Goal: Transaction & Acquisition: Purchase product/service

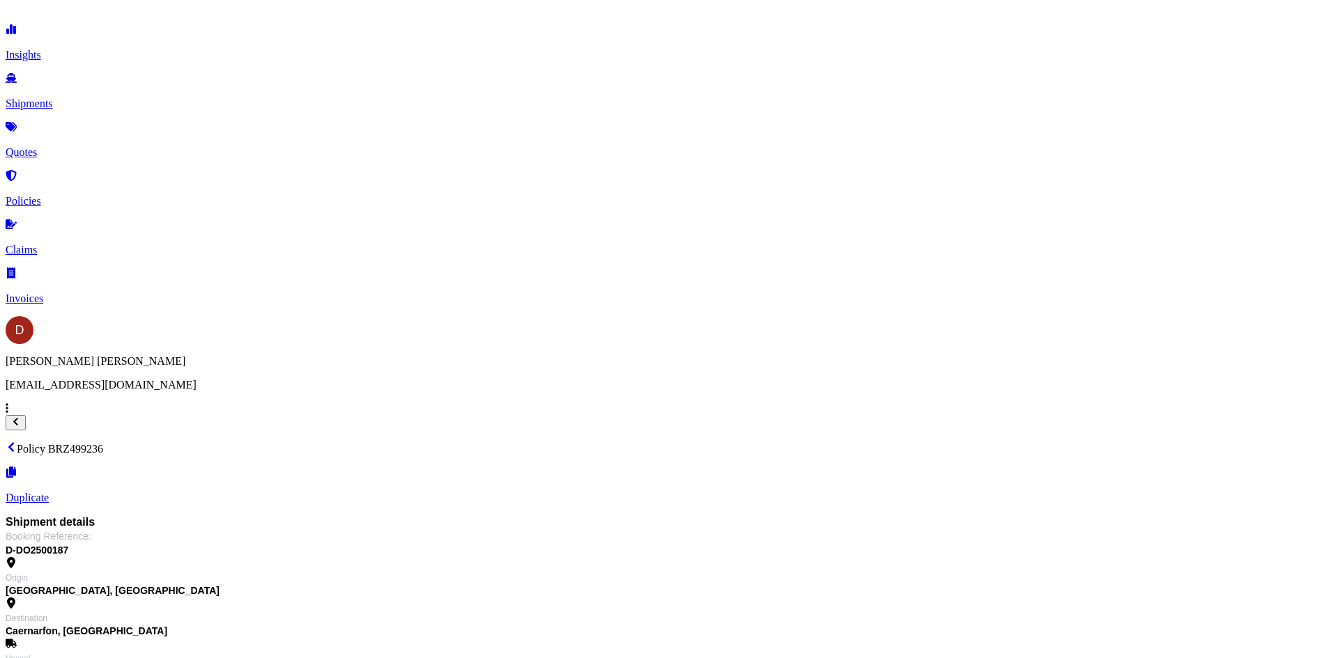
scroll to position [139, 0]
click at [78, 131] on link "Quotes" at bounding box center [669, 141] width 1326 height 36
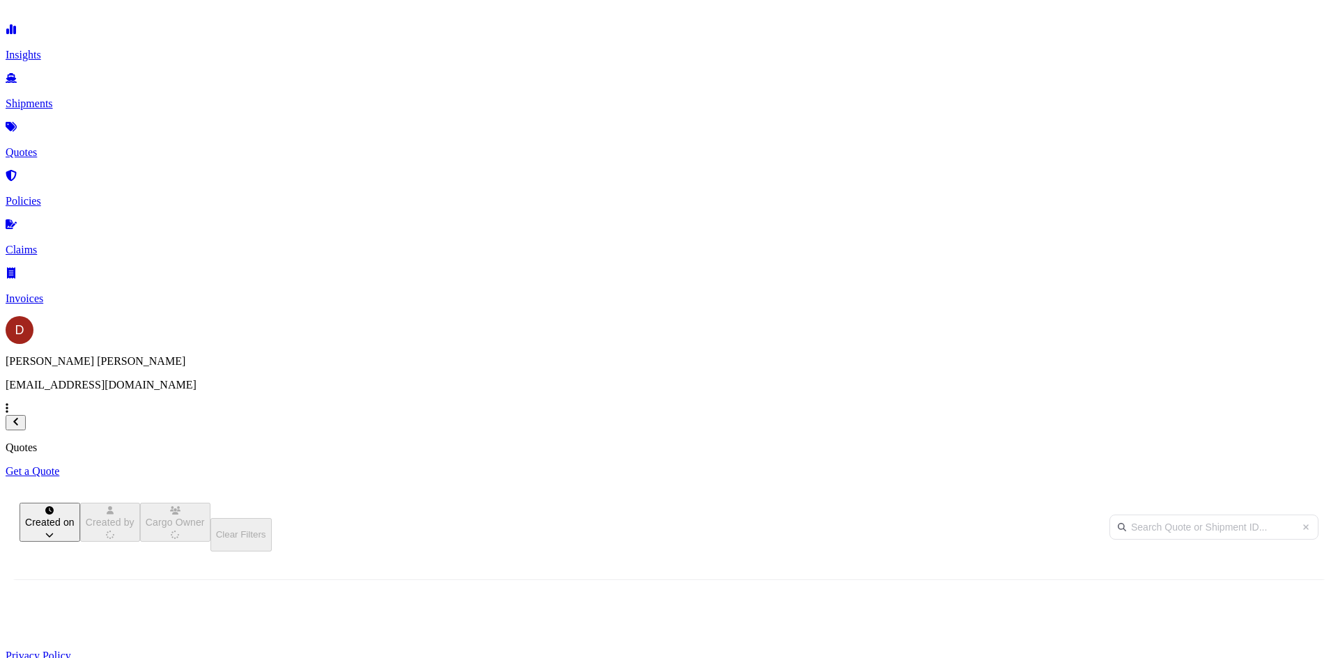
scroll to position [421, 1104]
click at [1294, 465] on p "Get a Quote" at bounding box center [669, 471] width 1326 height 13
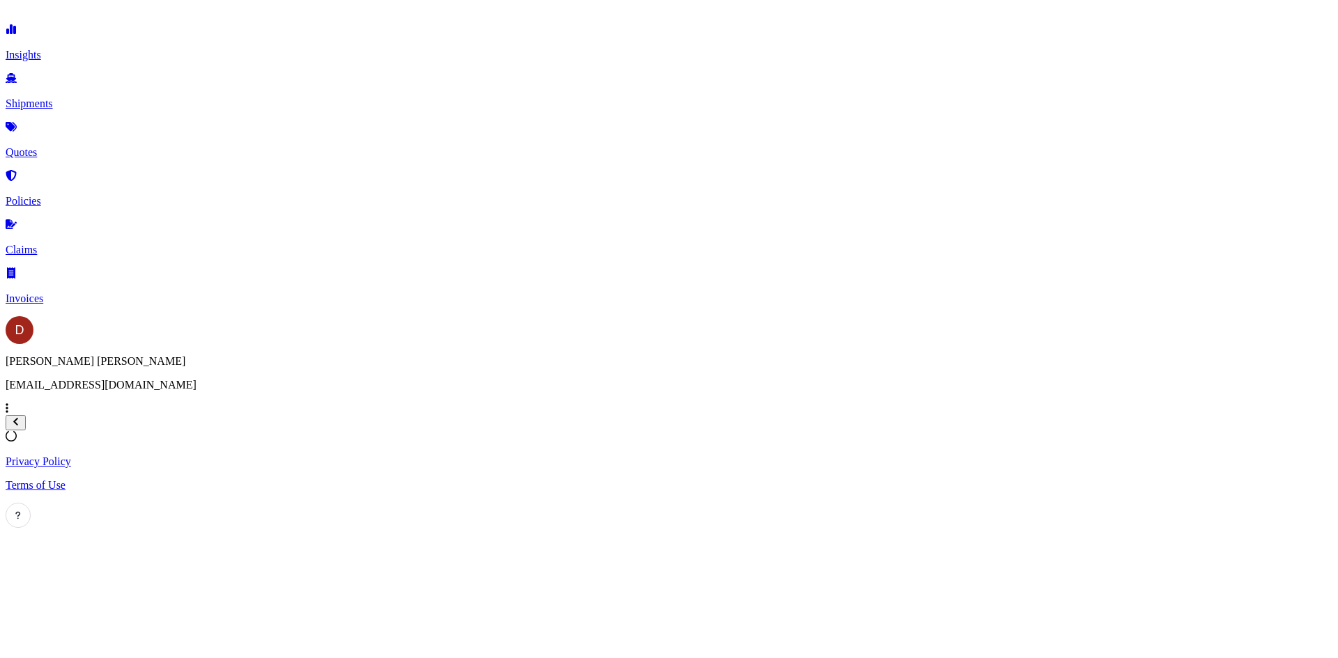
select select "Sea"
select select "1"
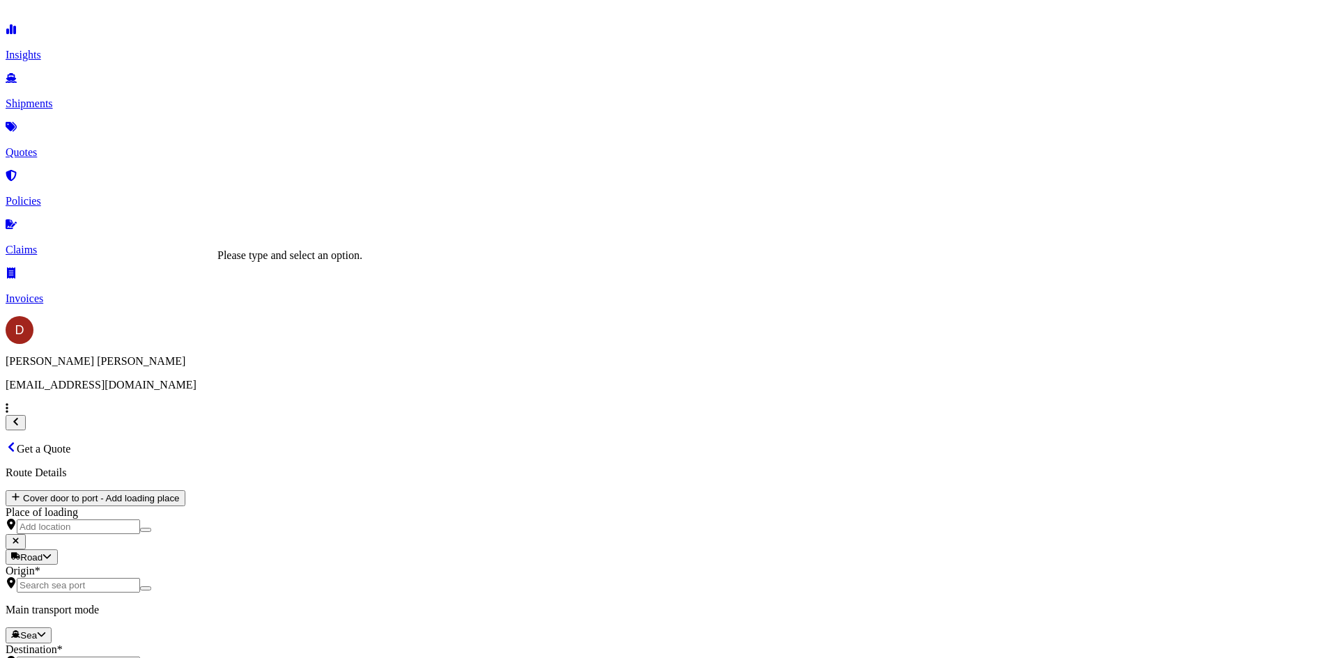
click at [140, 578] on input "Origin *" at bounding box center [78, 585] width 123 height 15
click at [279, 294] on body "0 options available. Insights Shipments Quotes Policies Claims Invoices D [PERS…" at bounding box center [669, 621] width 1326 height 1231
click at [252, 344] on div "Road" at bounding box center [234, 337] width 35 height 14
select select "Road"
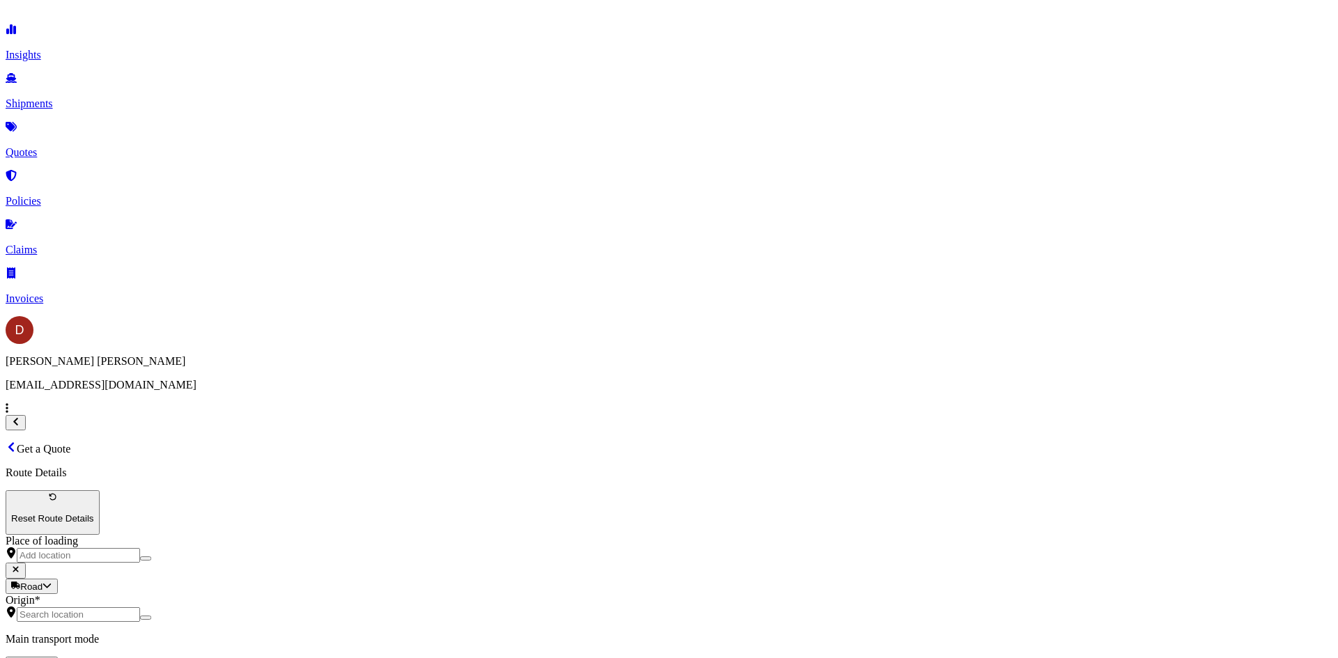
click at [140, 607] on input "Origin *" at bounding box center [78, 614] width 123 height 15
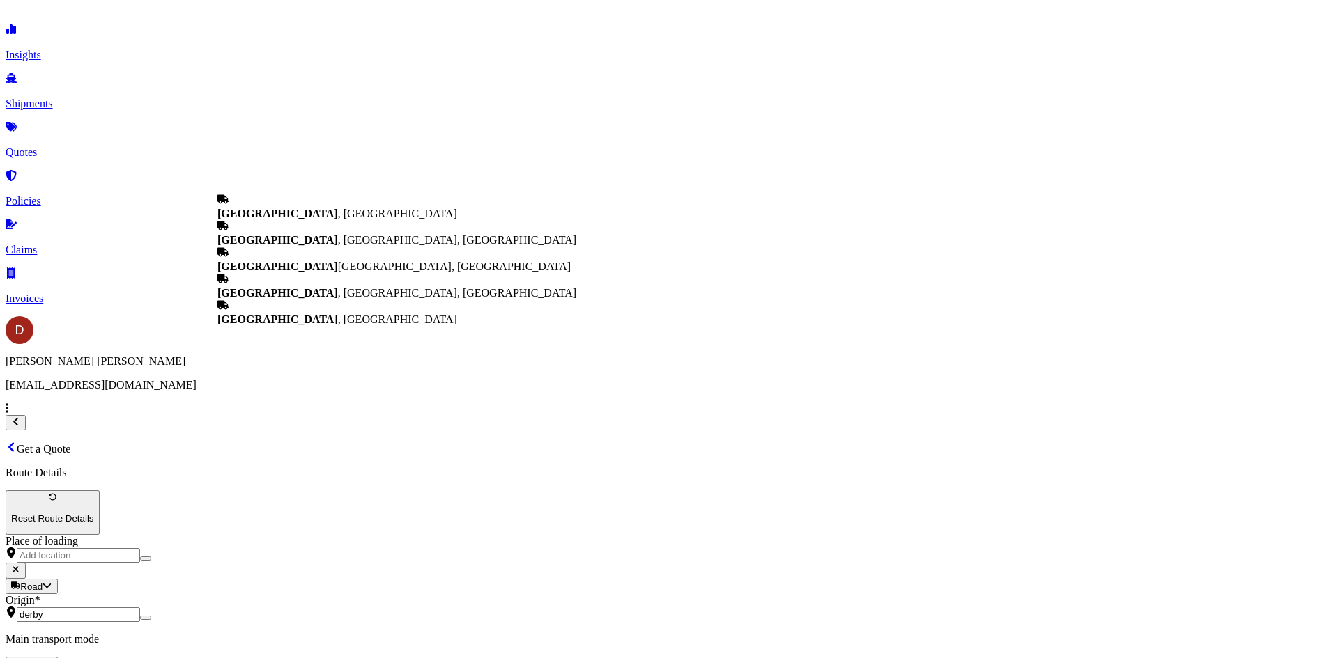
click at [308, 210] on span "[GEOGRAPHIC_DATA] , [GEOGRAPHIC_DATA]" at bounding box center [337, 214] width 240 height 12
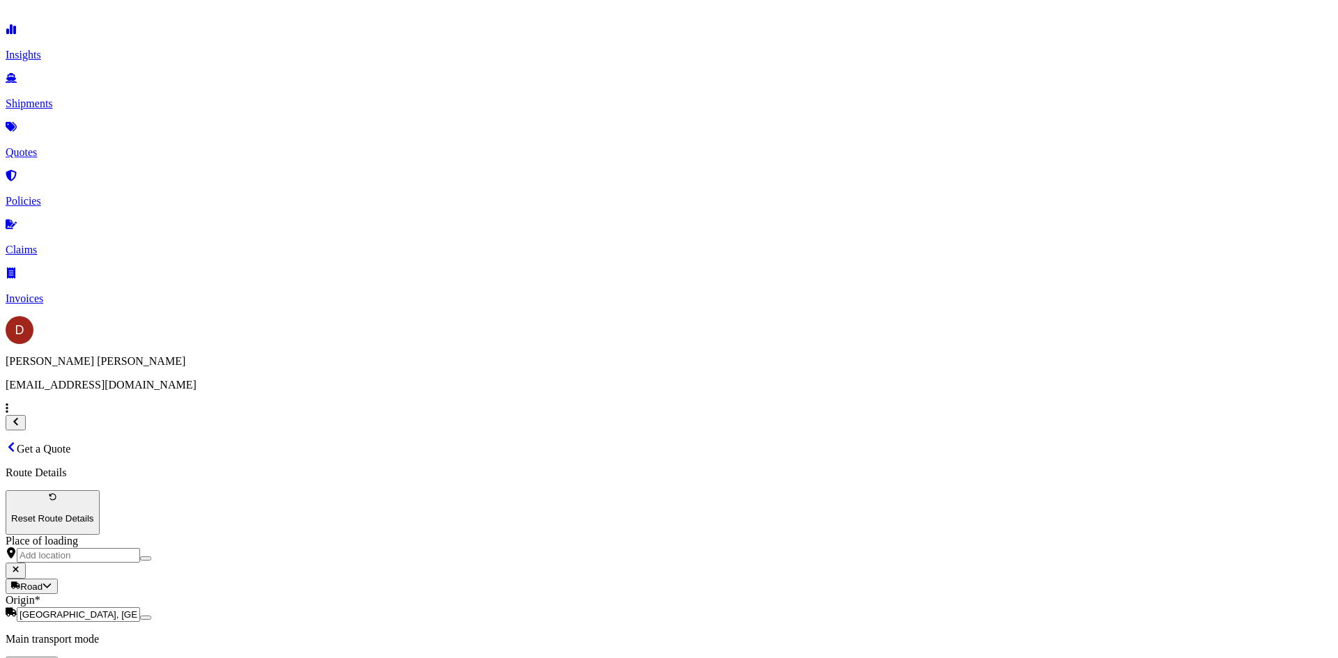
type input "[GEOGRAPHIC_DATA], [GEOGRAPHIC_DATA]"
click at [295, 359] on span "Newcastle-under-Lyme, [GEOGRAPHIC_DATA] , [GEOGRAPHIC_DATA]" at bounding box center [410, 357] width 386 height 12
type input "Newcastle-under-Lyme, [GEOGRAPHIC_DATA], [GEOGRAPHIC_DATA]"
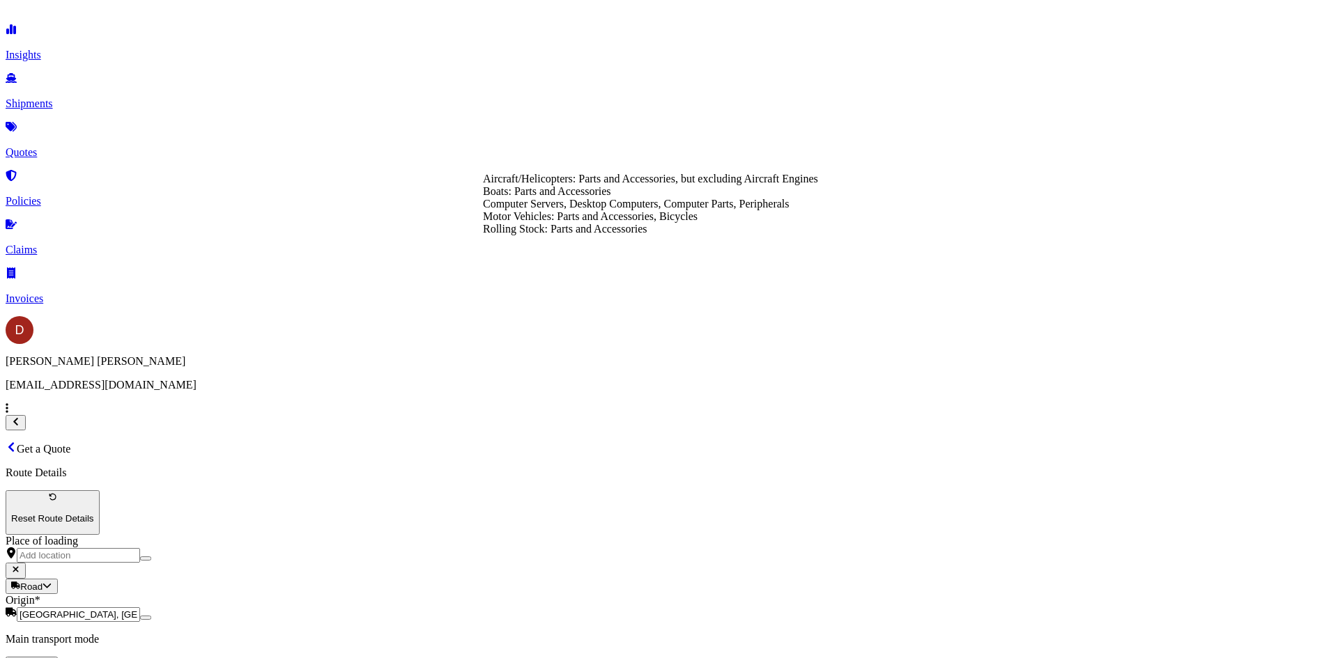
click at [552, 235] on div "Rolling Stock: Parts and Accessories" at bounding box center [650, 229] width 335 height 13
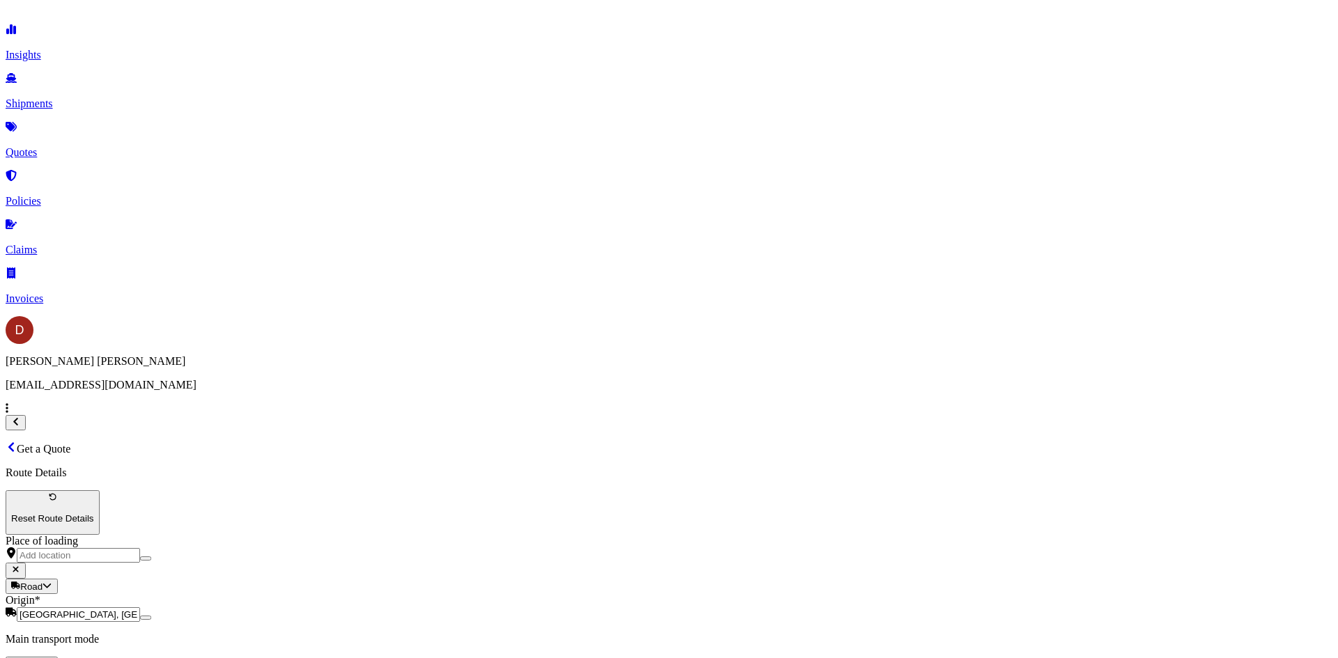
type input "Rolling Stock: Parts and Accessories"
type textarea "Ultrasonic inspection equipment"
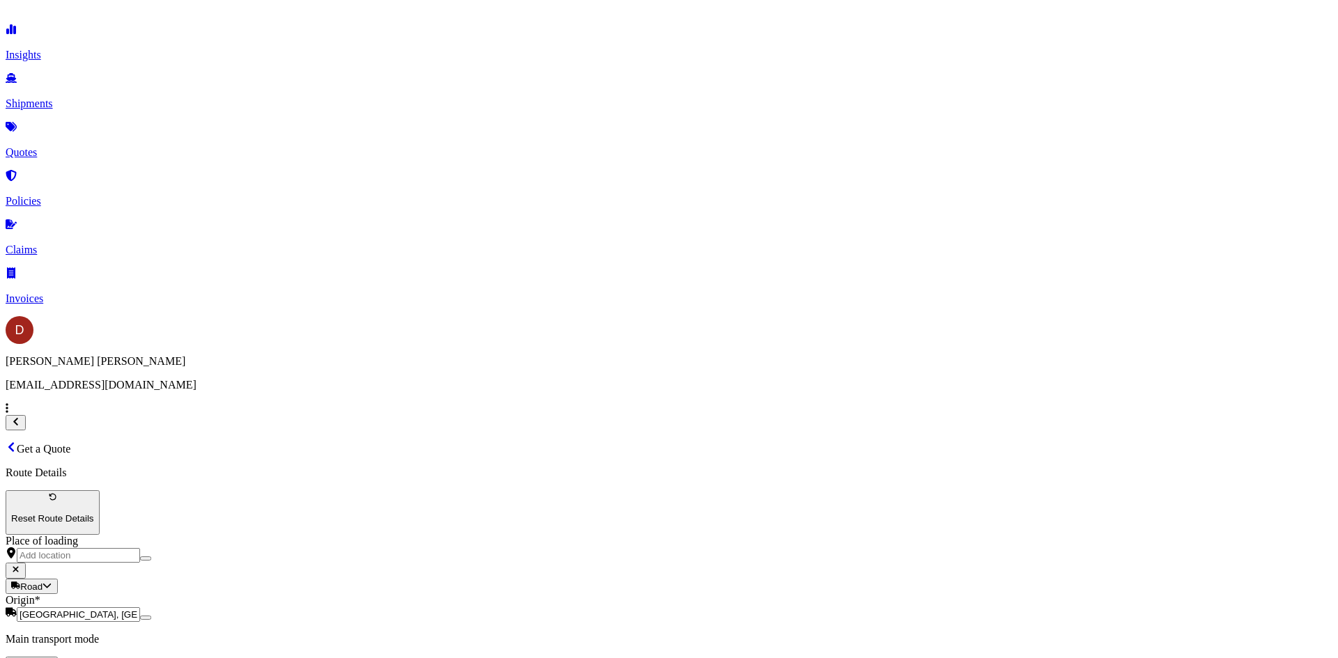
type input "80000"
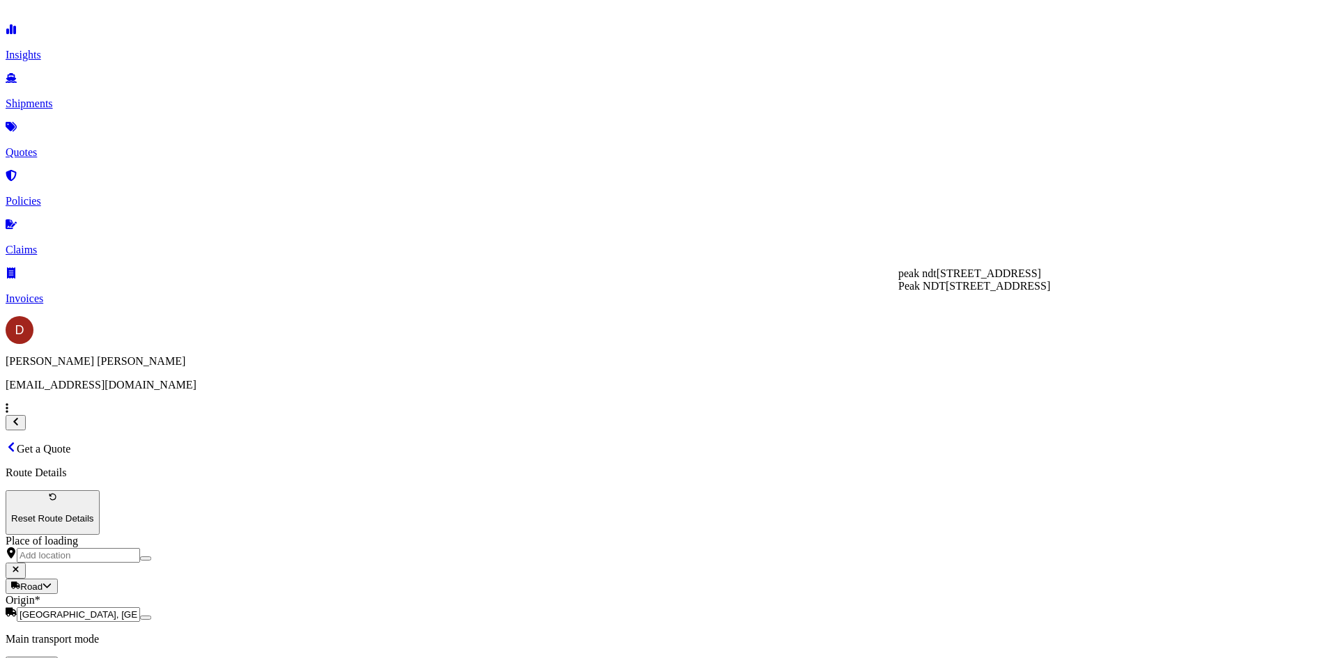
click at [929, 292] on span "Peak NDT" at bounding box center [921, 286] width 47 height 12
type input "Peak NDT"
paste input "D-DO2500202"
type input "D-DO2500202"
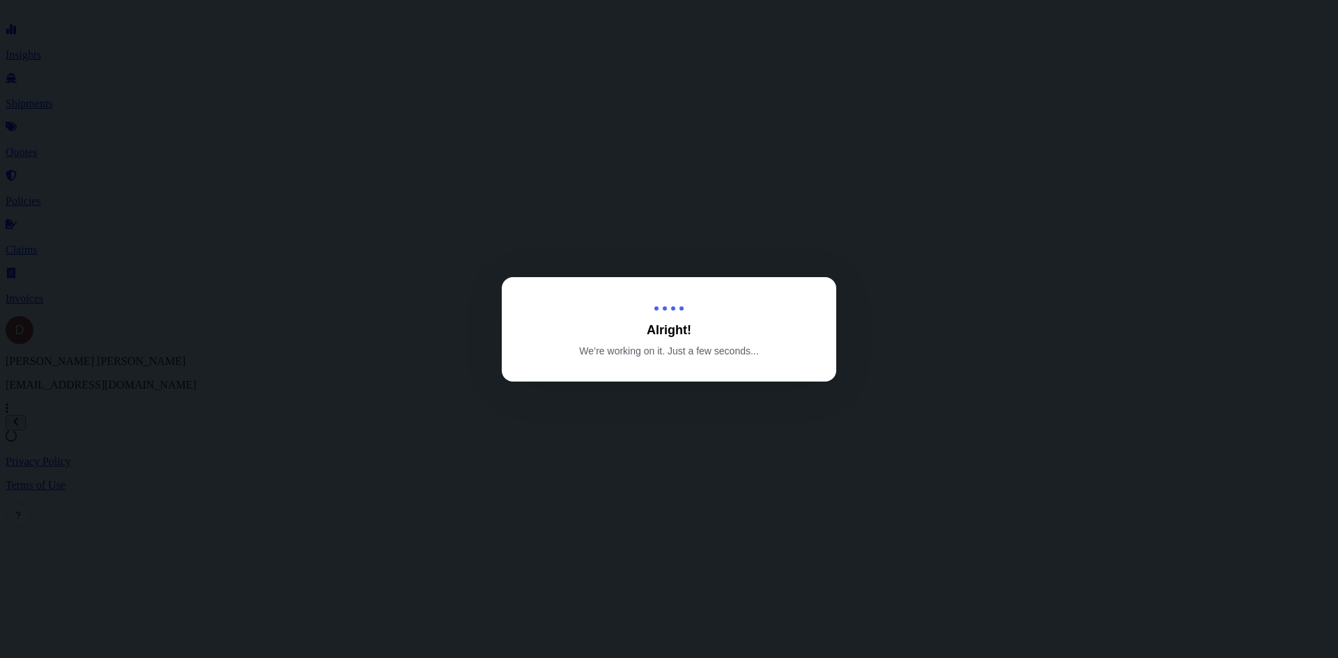
select select "Road"
select select "1"
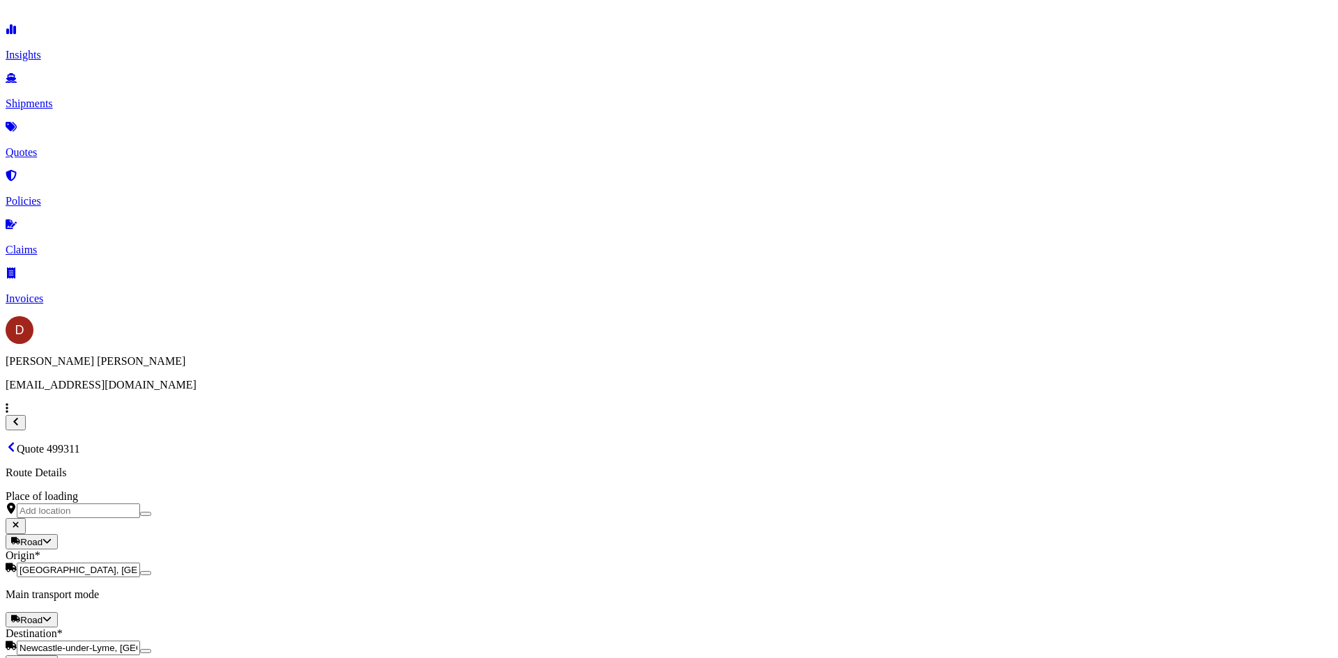
scroll to position [419, 0]
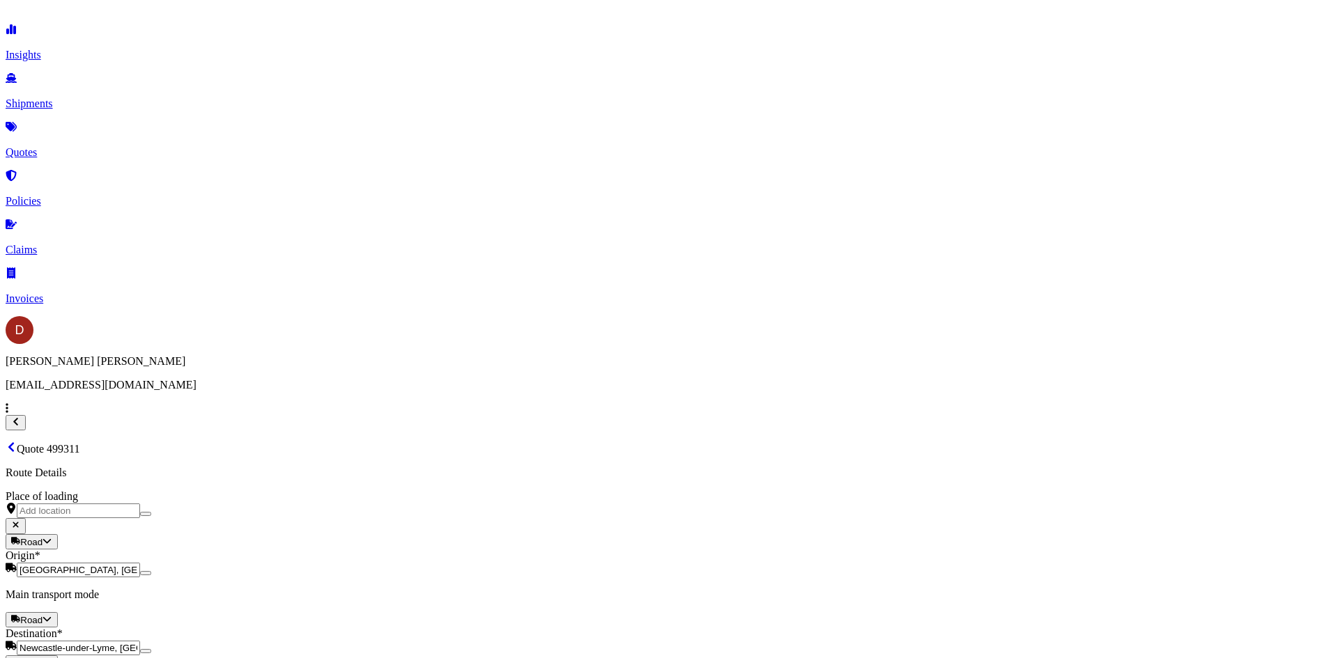
click at [393, 296] on button "18" at bounding box center [393, 299] width 22 height 22
type input "[DATE]"
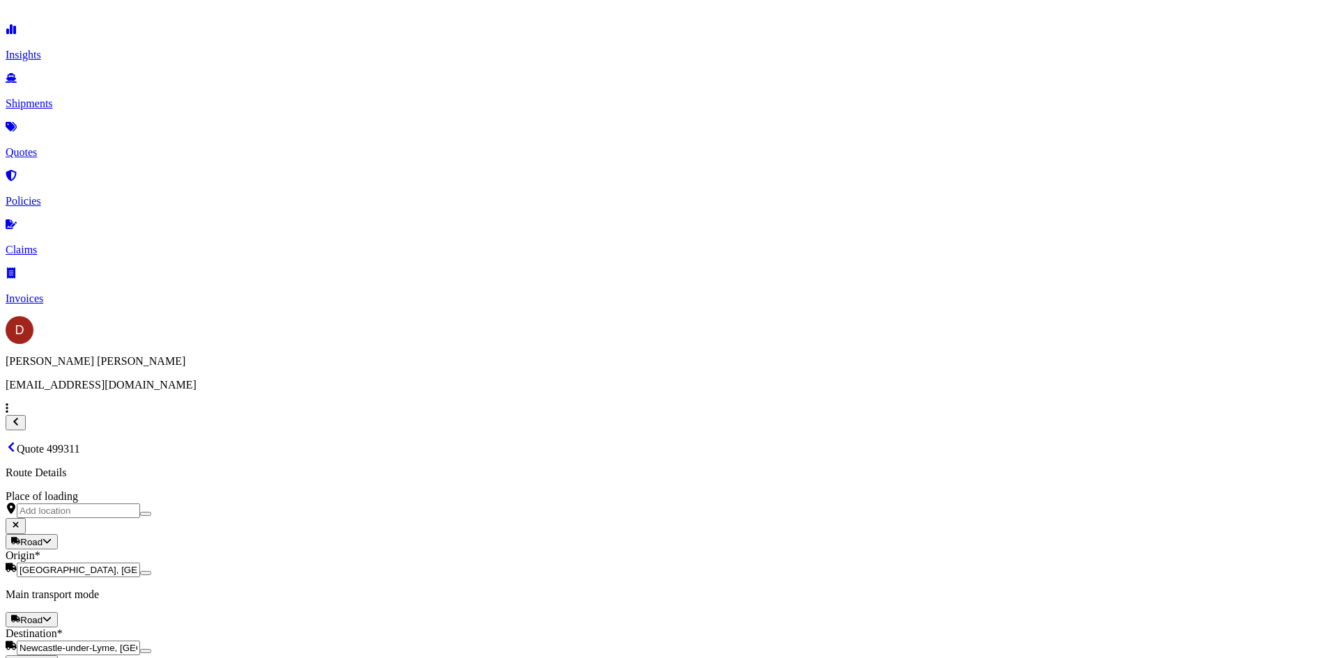
click at [776, 305] on button "19" at bounding box center [779, 299] width 22 height 22
type input "[DATE]"
